Goal: Transaction & Acquisition: Register for event/course

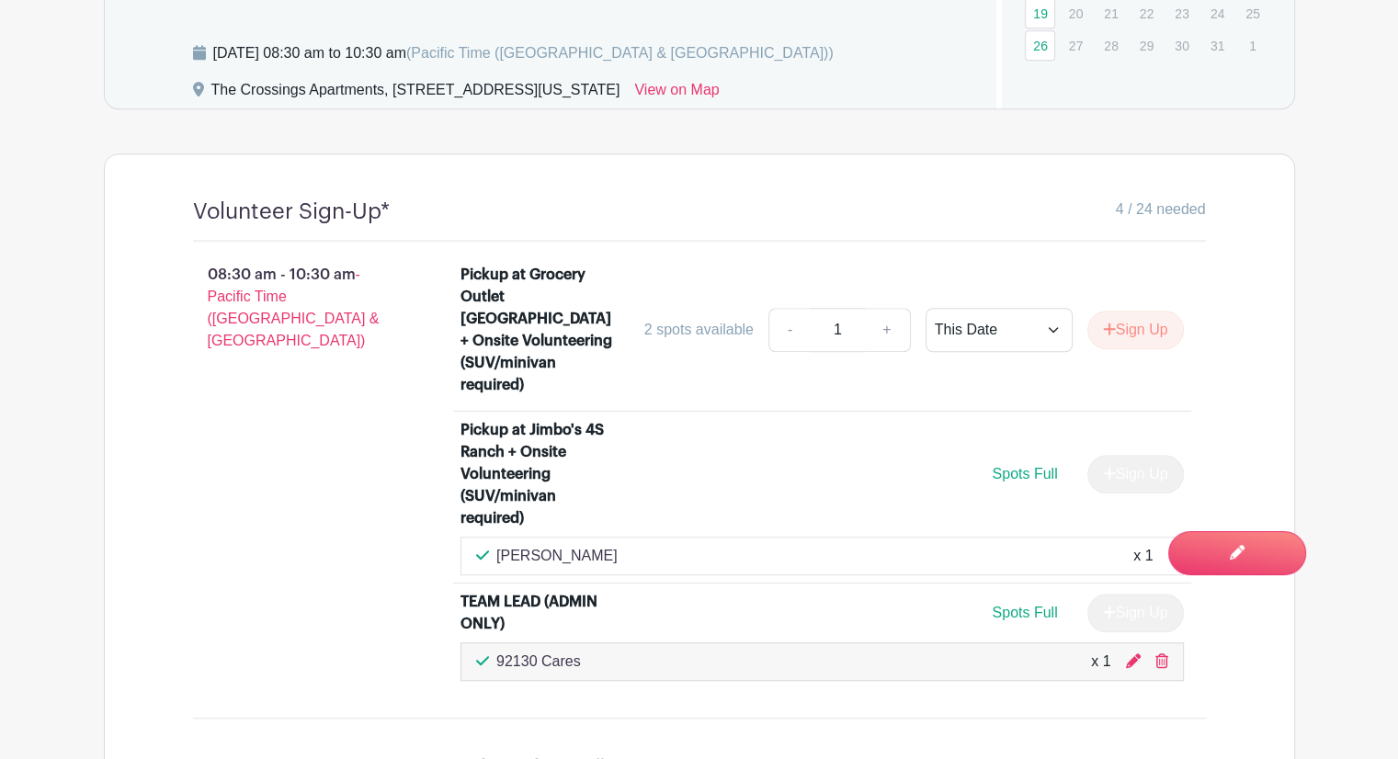
scroll to position [1243, 0]
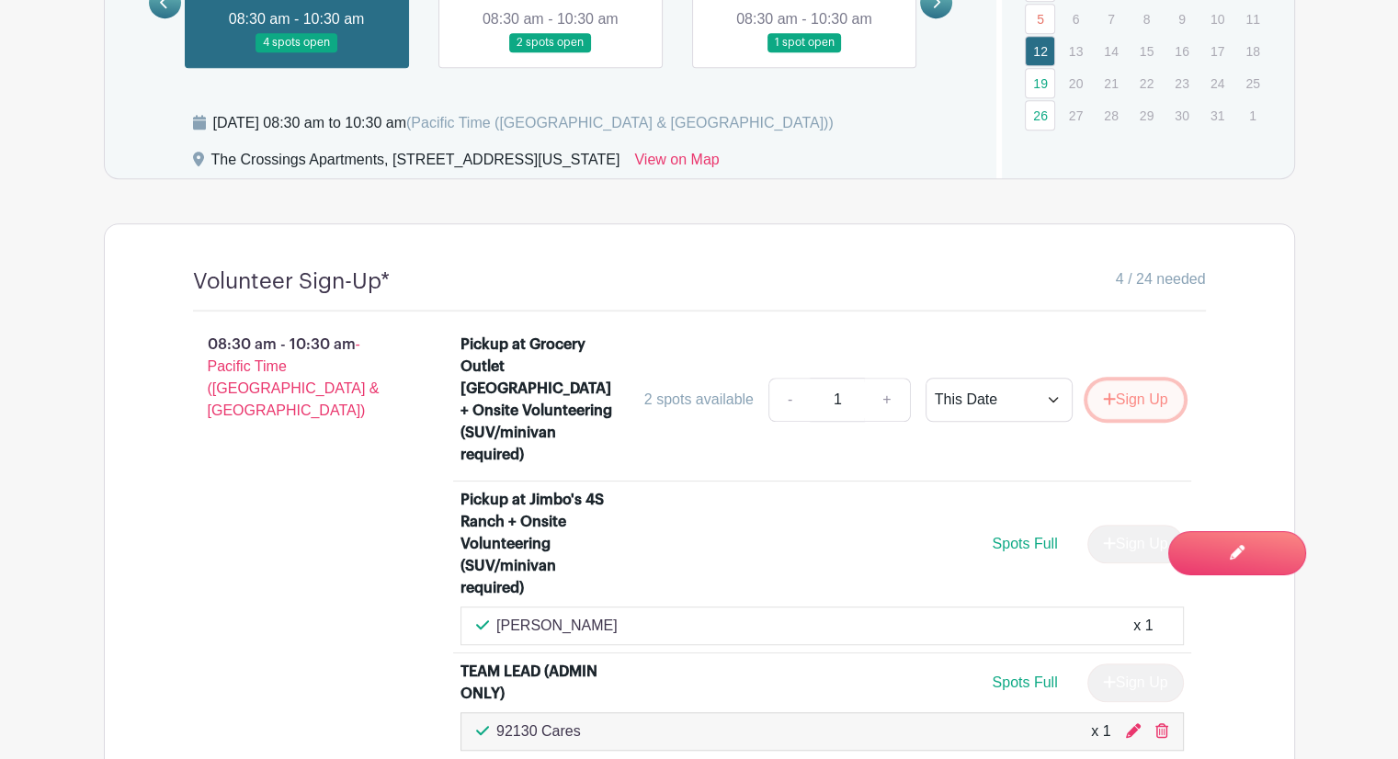
click at [1124, 402] on button "Sign Up" at bounding box center [1135, 399] width 96 height 39
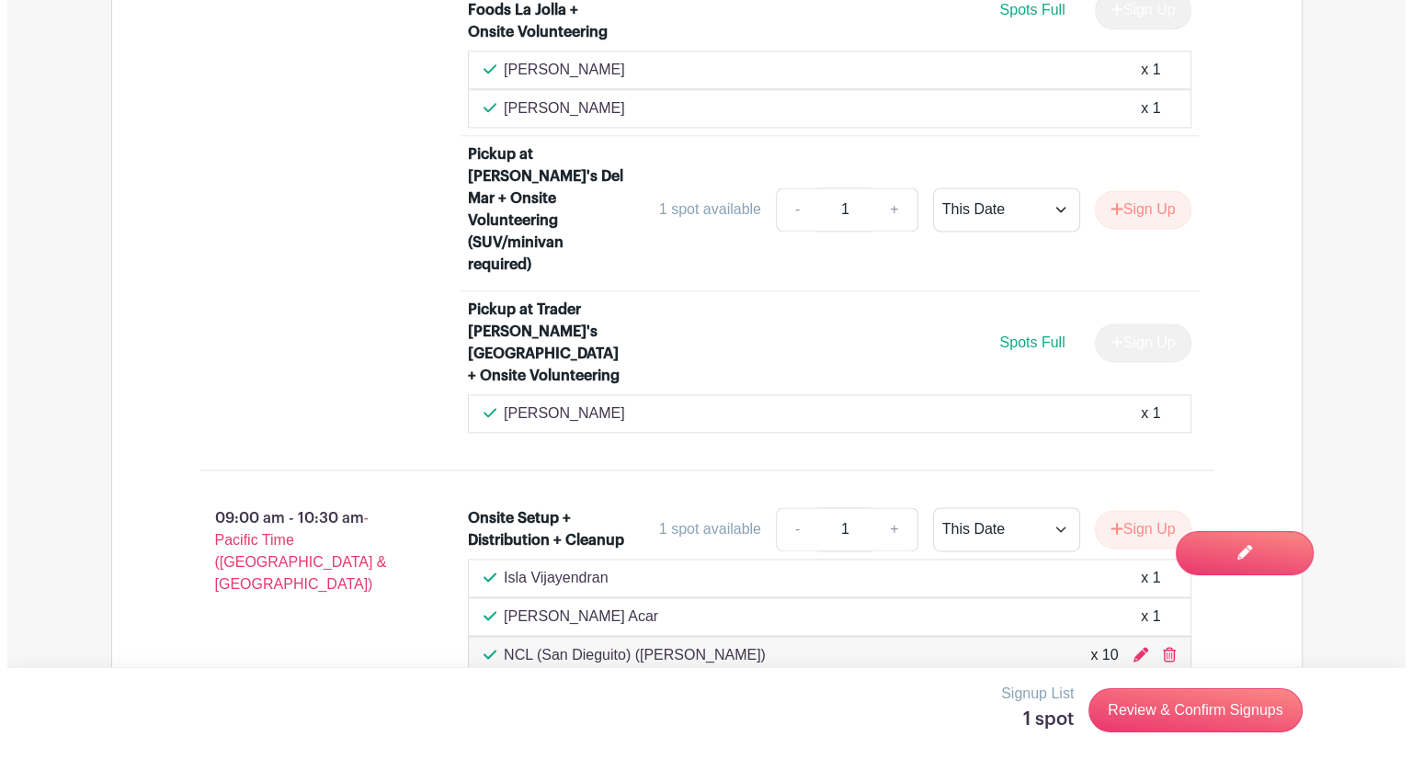
scroll to position [2530, 0]
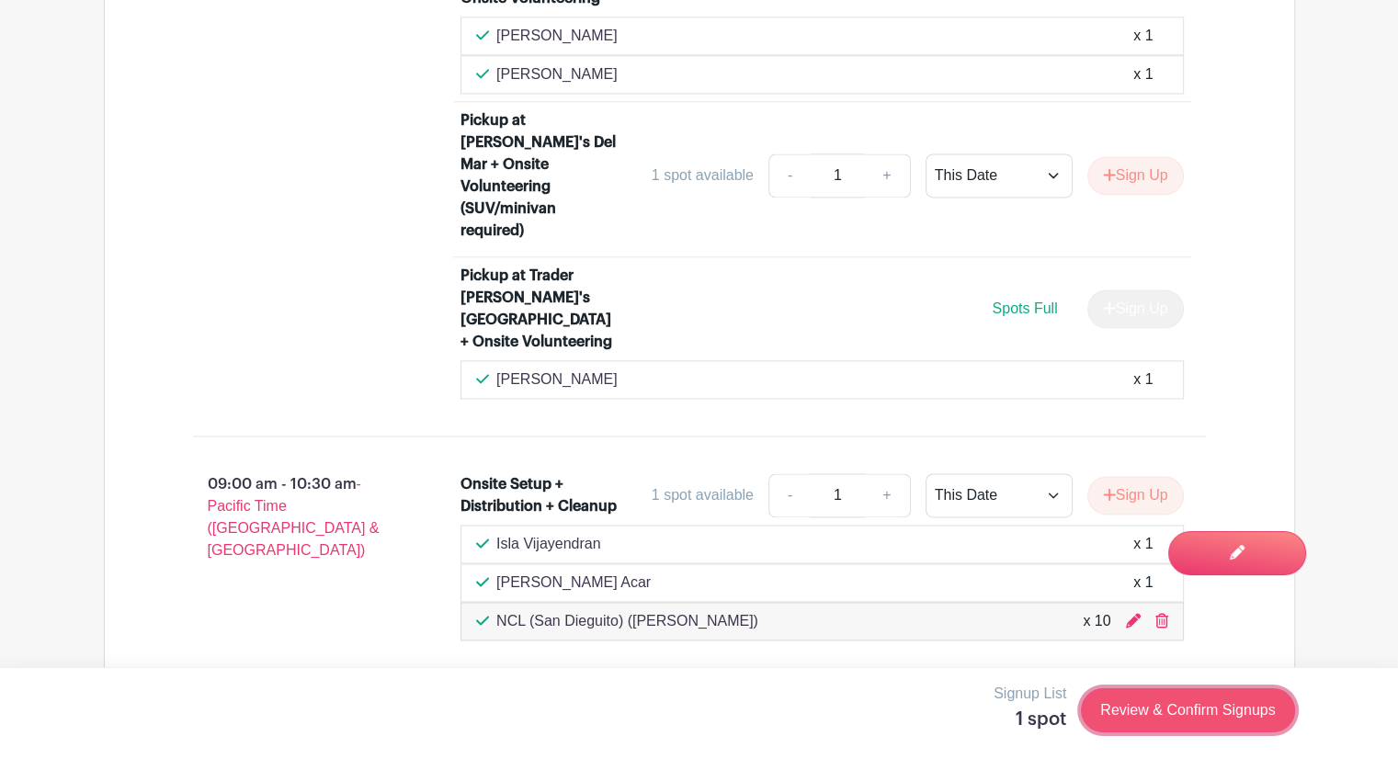
click at [1173, 705] on link "Review & Confirm Signups" at bounding box center [1187, 710] width 213 height 44
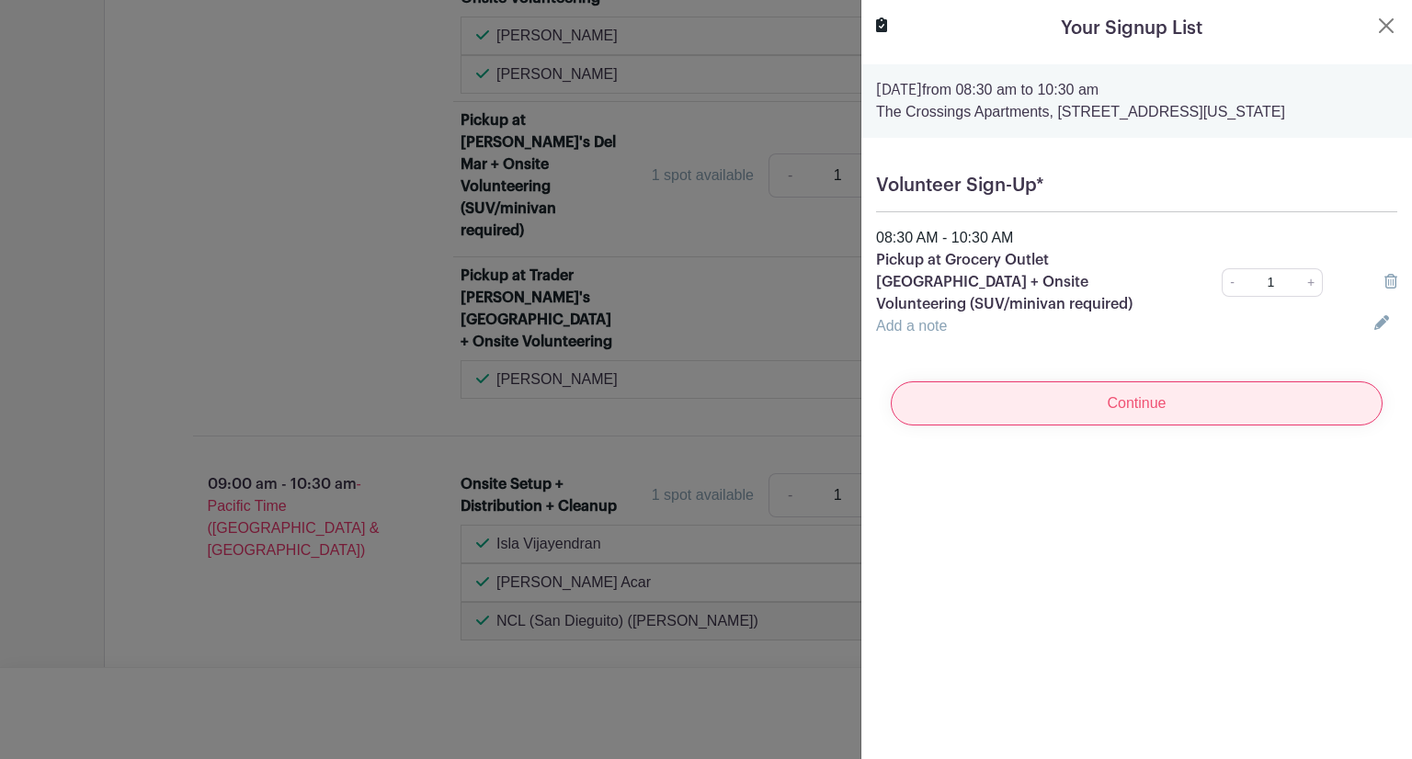
click at [1084, 425] on input "Continue" at bounding box center [1136, 403] width 492 height 44
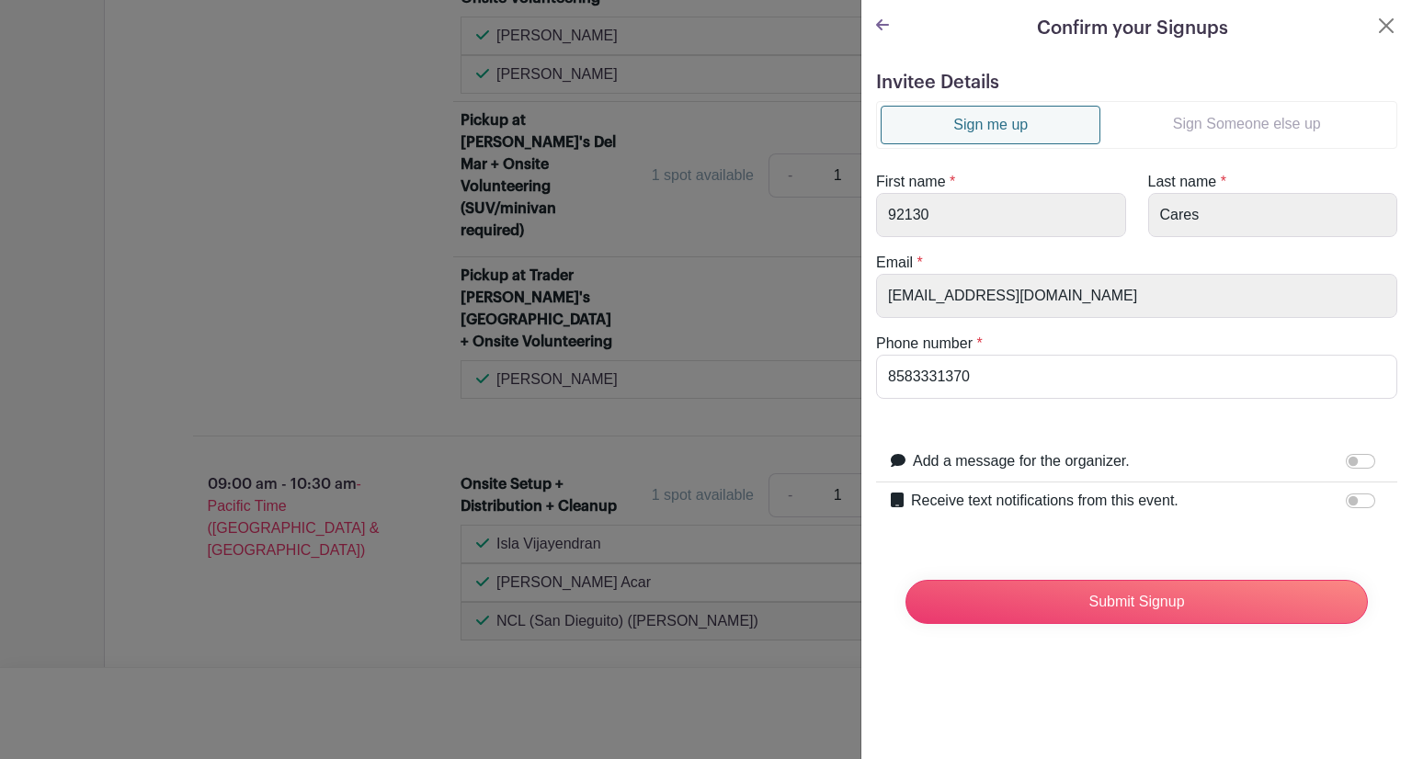
click at [1190, 124] on link "Sign Someone else up" at bounding box center [1246, 124] width 292 height 37
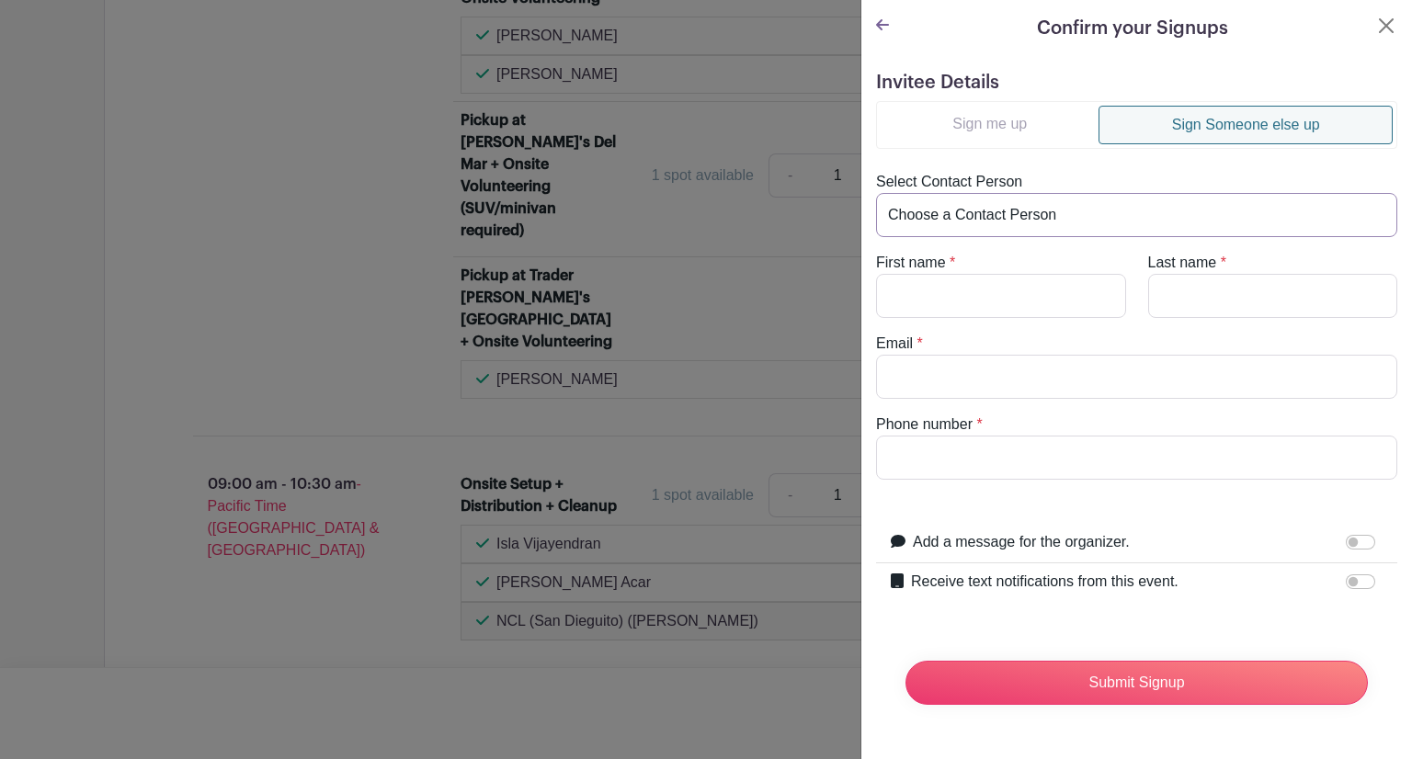
click at [1040, 211] on select "Choose a Contact Person 92130 Cares ([EMAIL_ADDRESS][DOMAIN_NAME]) [PERSON_NAME…" at bounding box center [1136, 215] width 521 height 44
select select "[EMAIL_ADDRESS][DOMAIN_NAME]"
click at [876, 193] on select "Choose a Contact Person 92130 Cares ([EMAIL_ADDRESS][DOMAIN_NAME]) [PERSON_NAME…" at bounding box center [1136, 215] width 521 height 44
type input "[PERSON_NAME]"
type input "M"
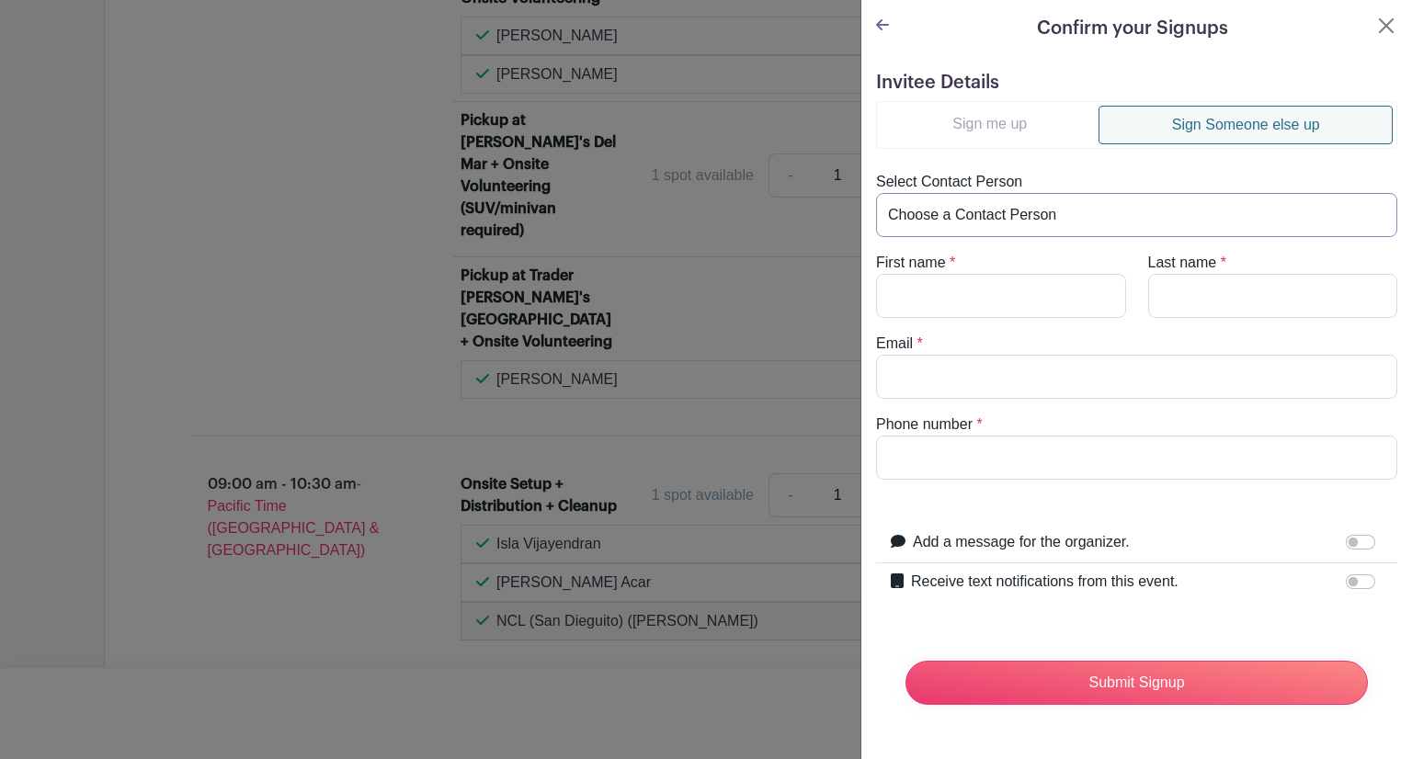
type input "[EMAIL_ADDRESS][DOMAIN_NAME]"
type input "8583331370"
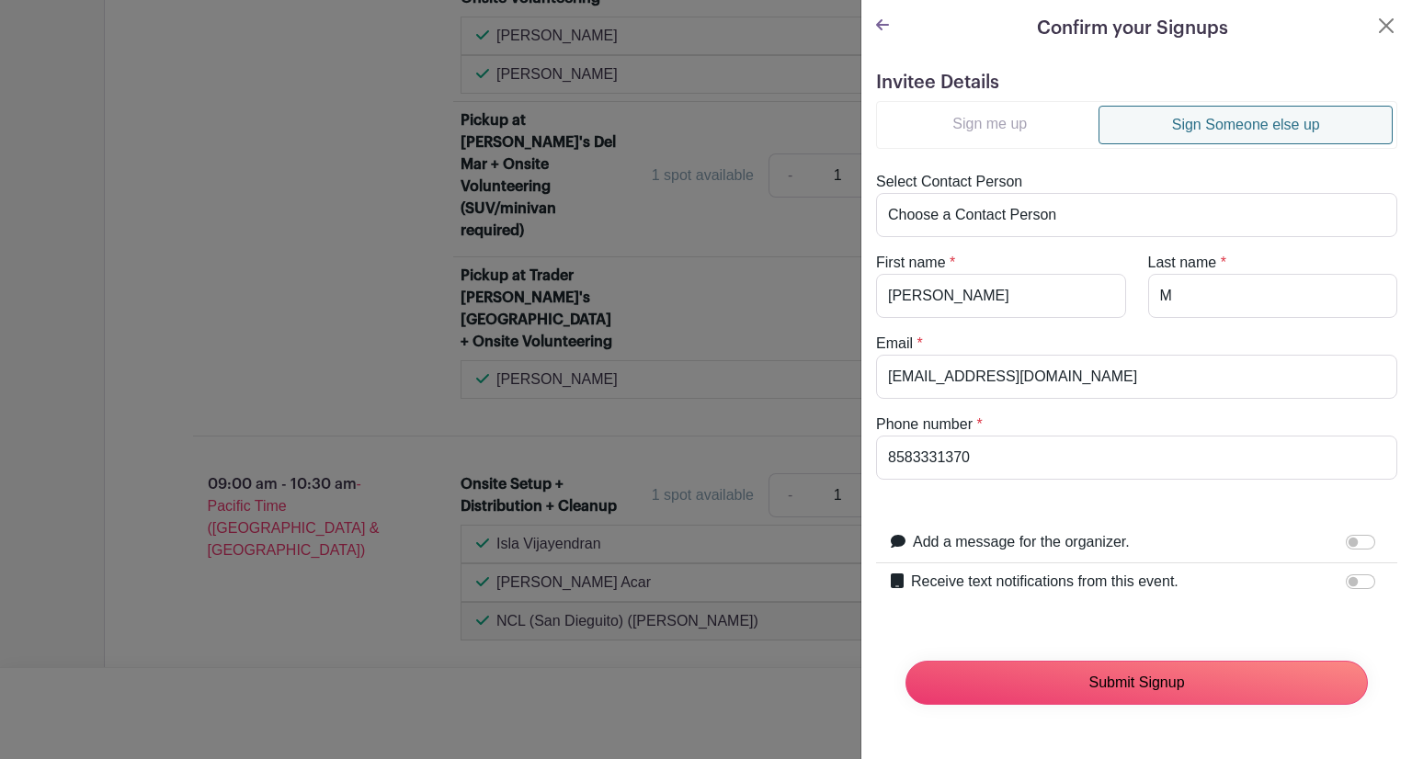
click at [1048, 691] on input "Submit Signup" at bounding box center [1136, 683] width 462 height 44
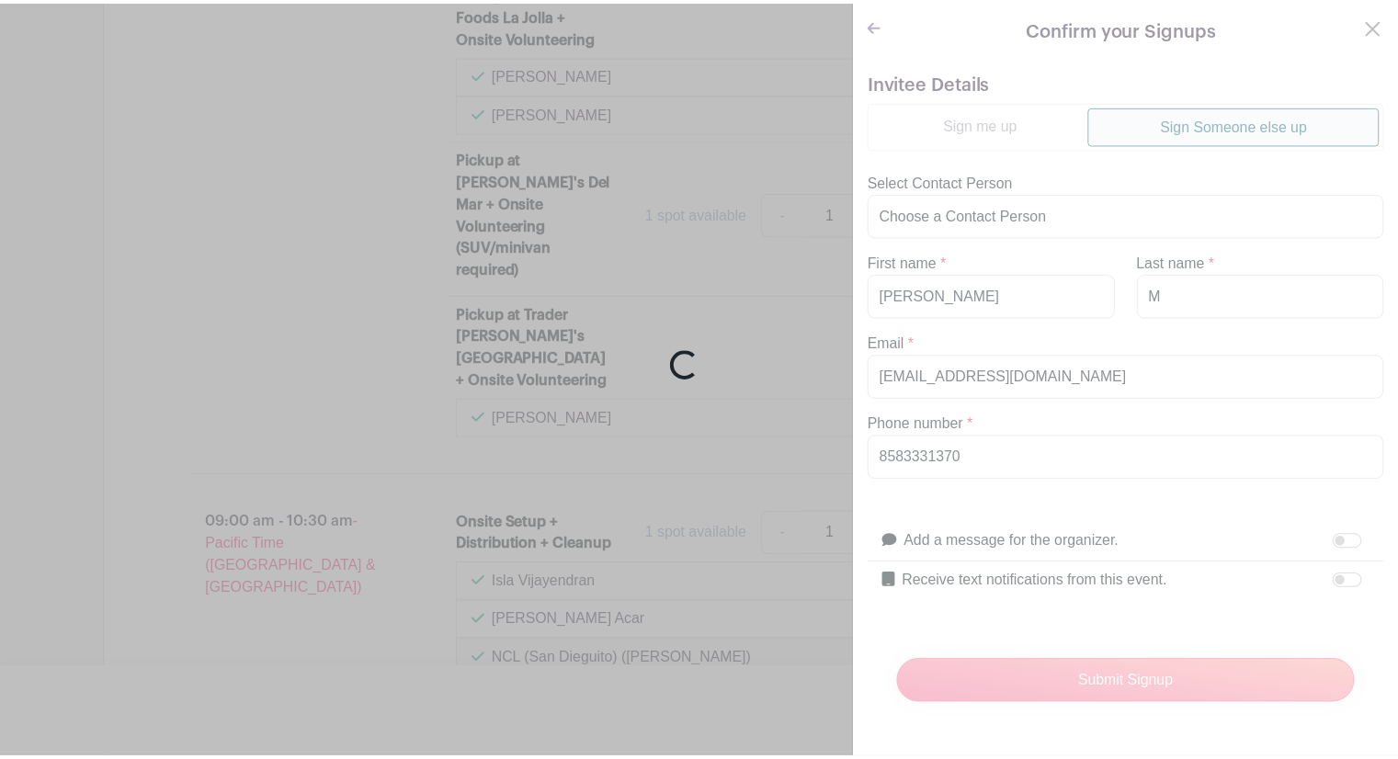
scroll to position [2568, 0]
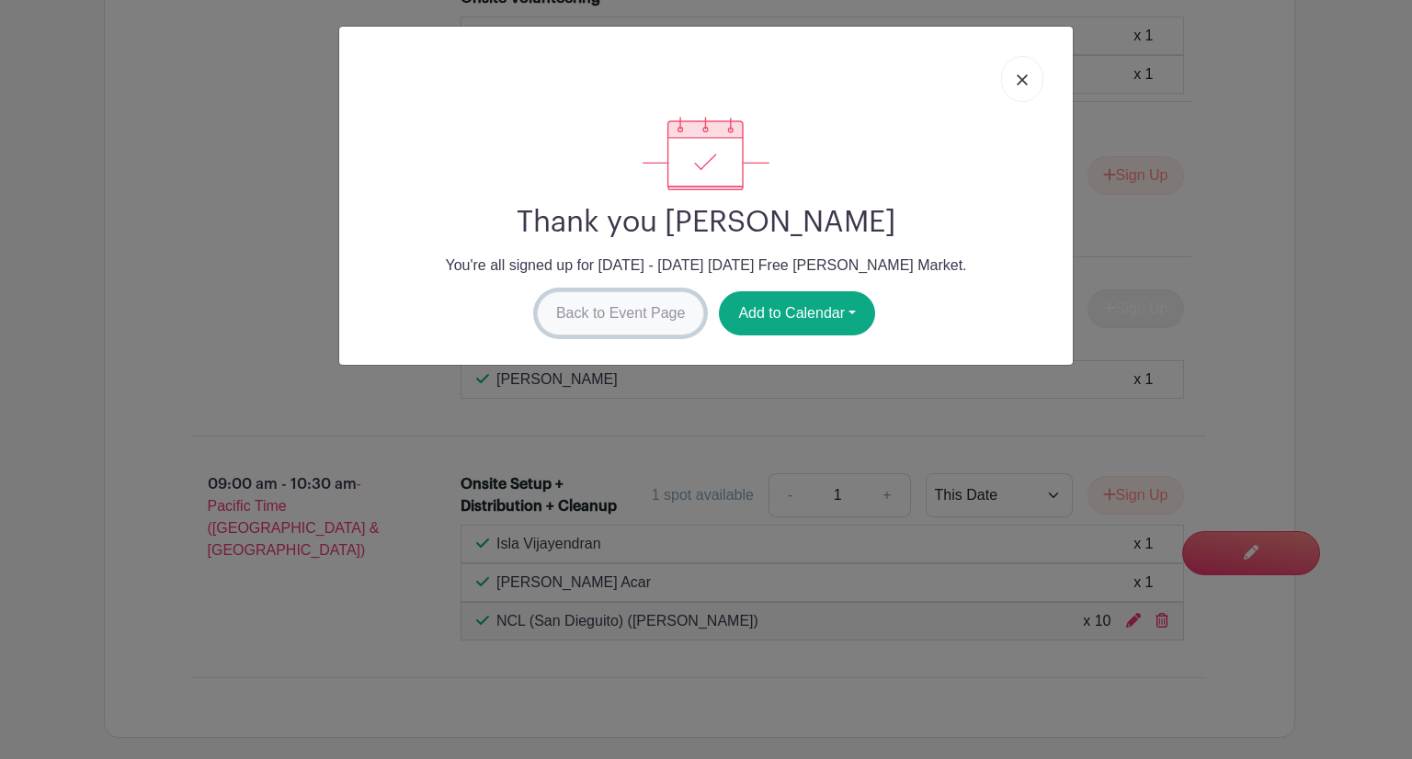
click at [636, 309] on link "Back to Event Page" at bounding box center [621, 313] width 168 height 44
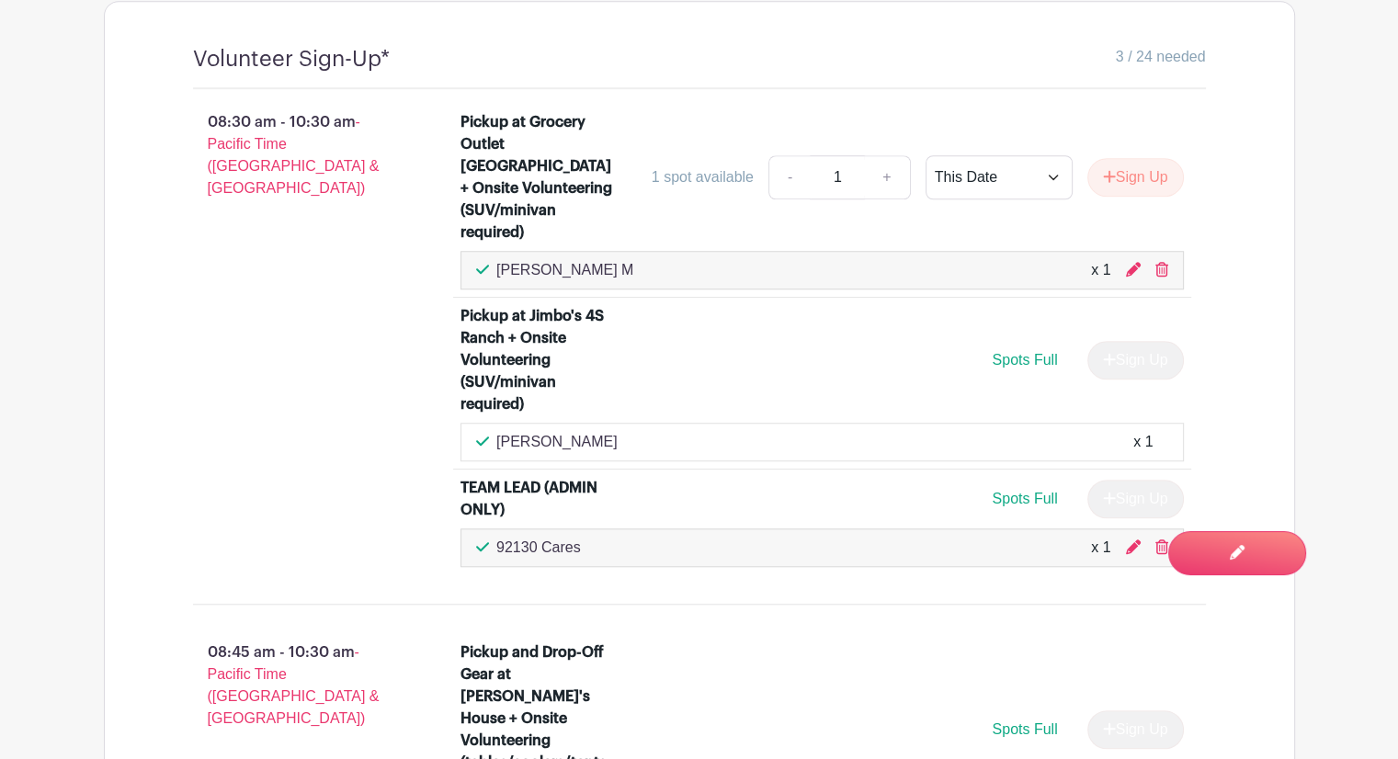
scroll to position [1741, 0]
